Goal: Information Seeking & Learning: Learn about a topic

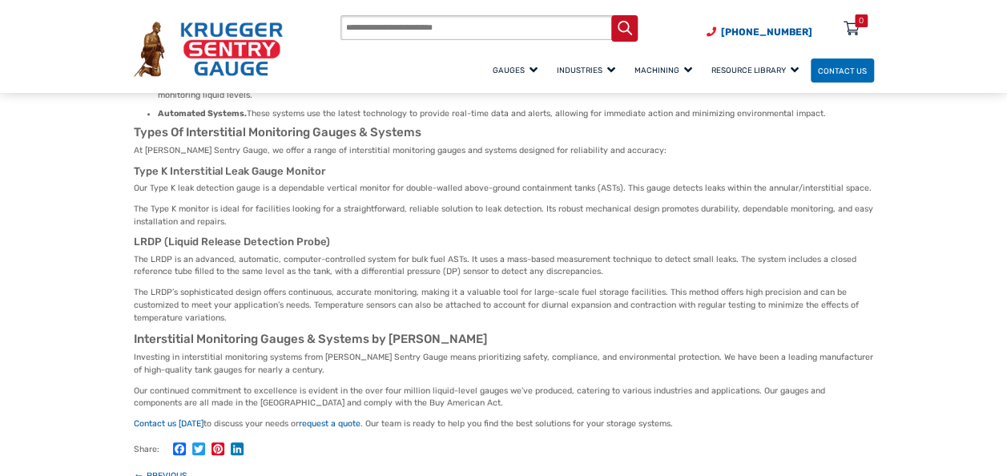
scroll to position [565, 0]
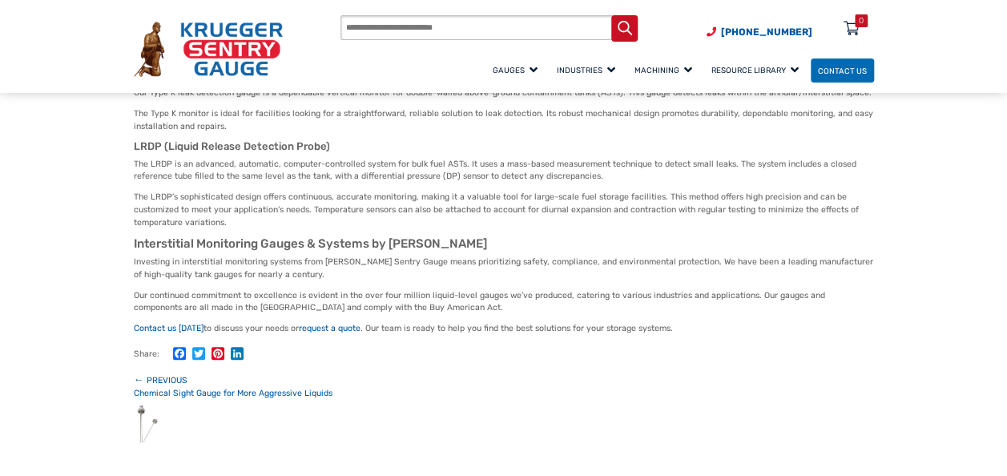
click at [151, 405] on img at bounding box center [146, 423] width 25 height 37
